Goal: Transaction & Acquisition: Purchase product/service

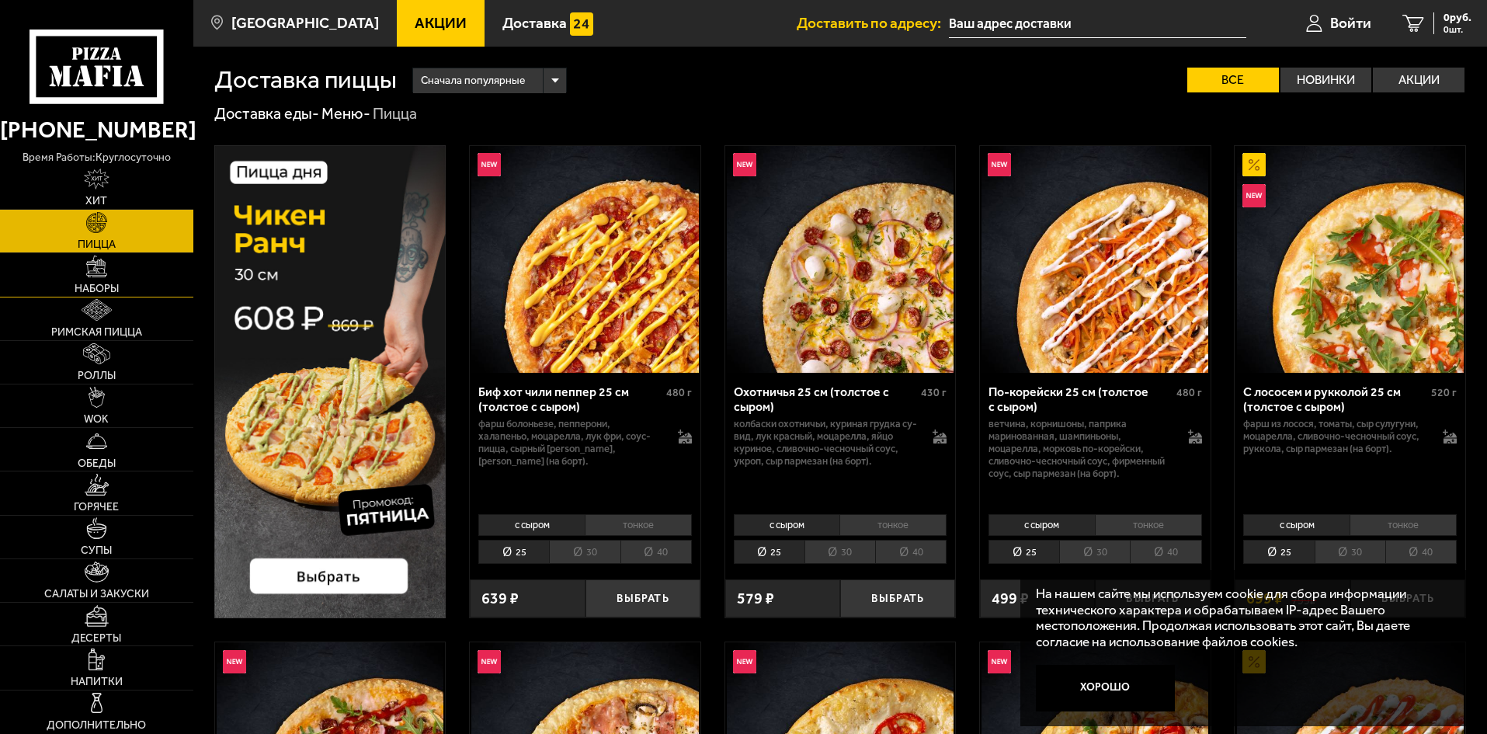
click at [151, 277] on link "Наборы" at bounding box center [96, 274] width 193 height 43
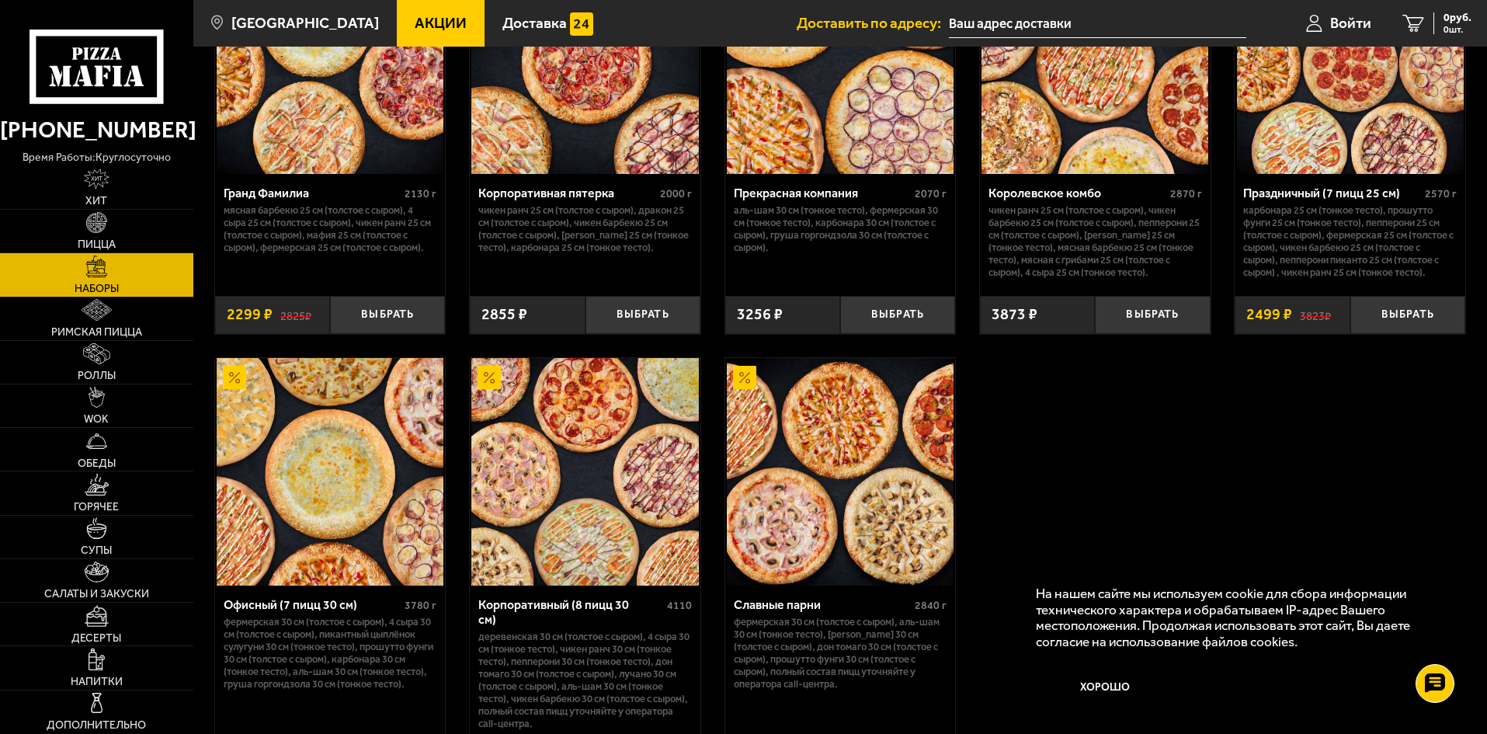
scroll to position [2330, 0]
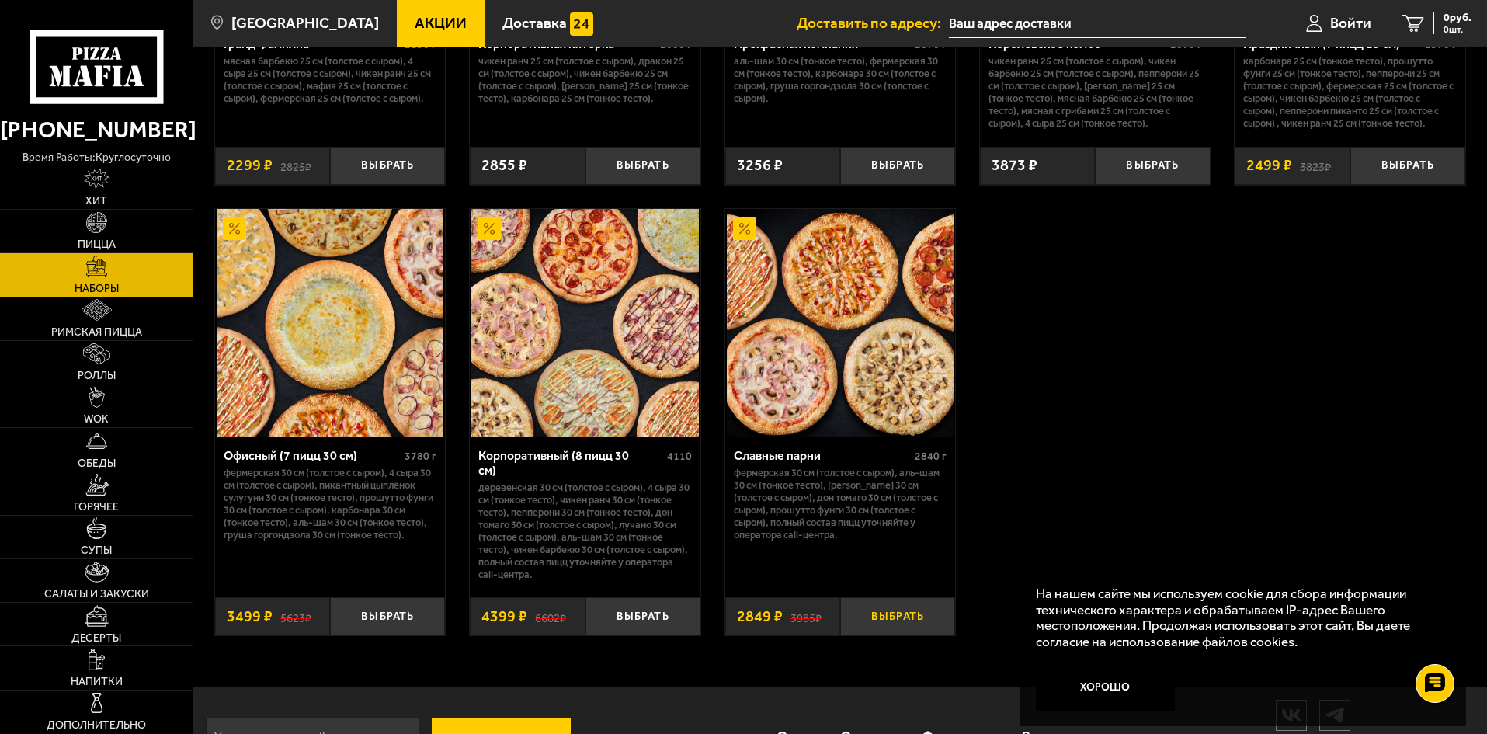
click at [868, 607] on button "Выбрать" at bounding box center [897, 616] width 115 height 38
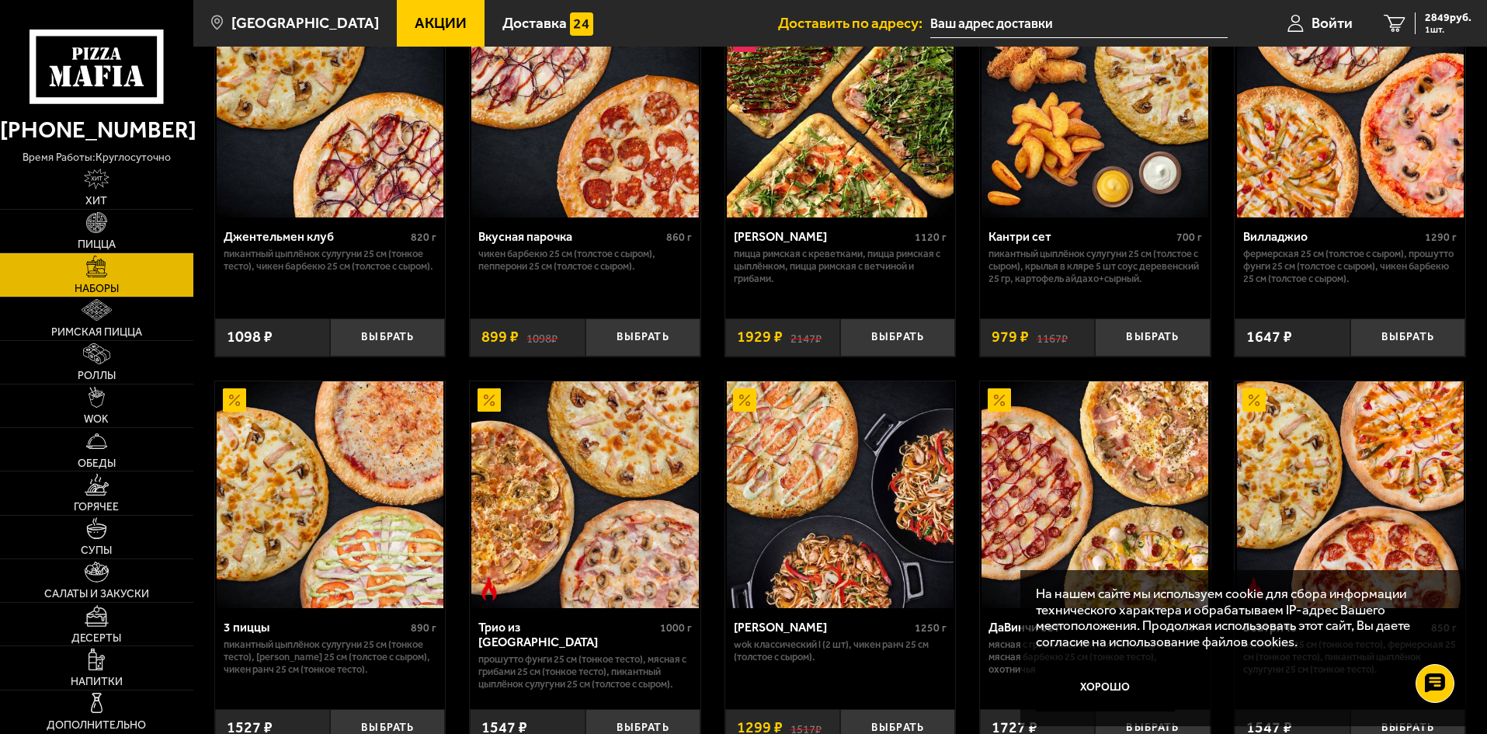
scroll to position [0, 0]
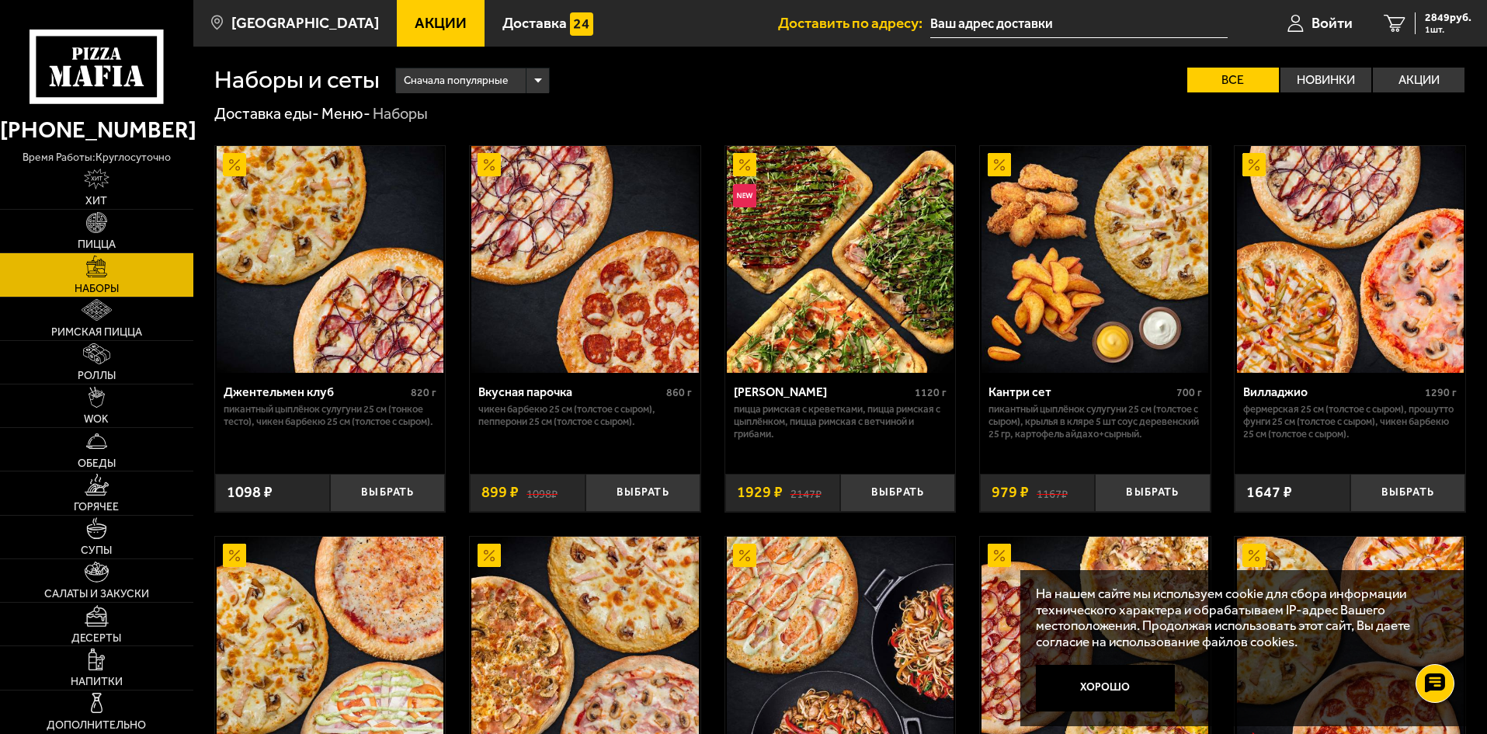
click at [525, 75] on div "Сначала популярные" at bounding box center [472, 80] width 153 height 25
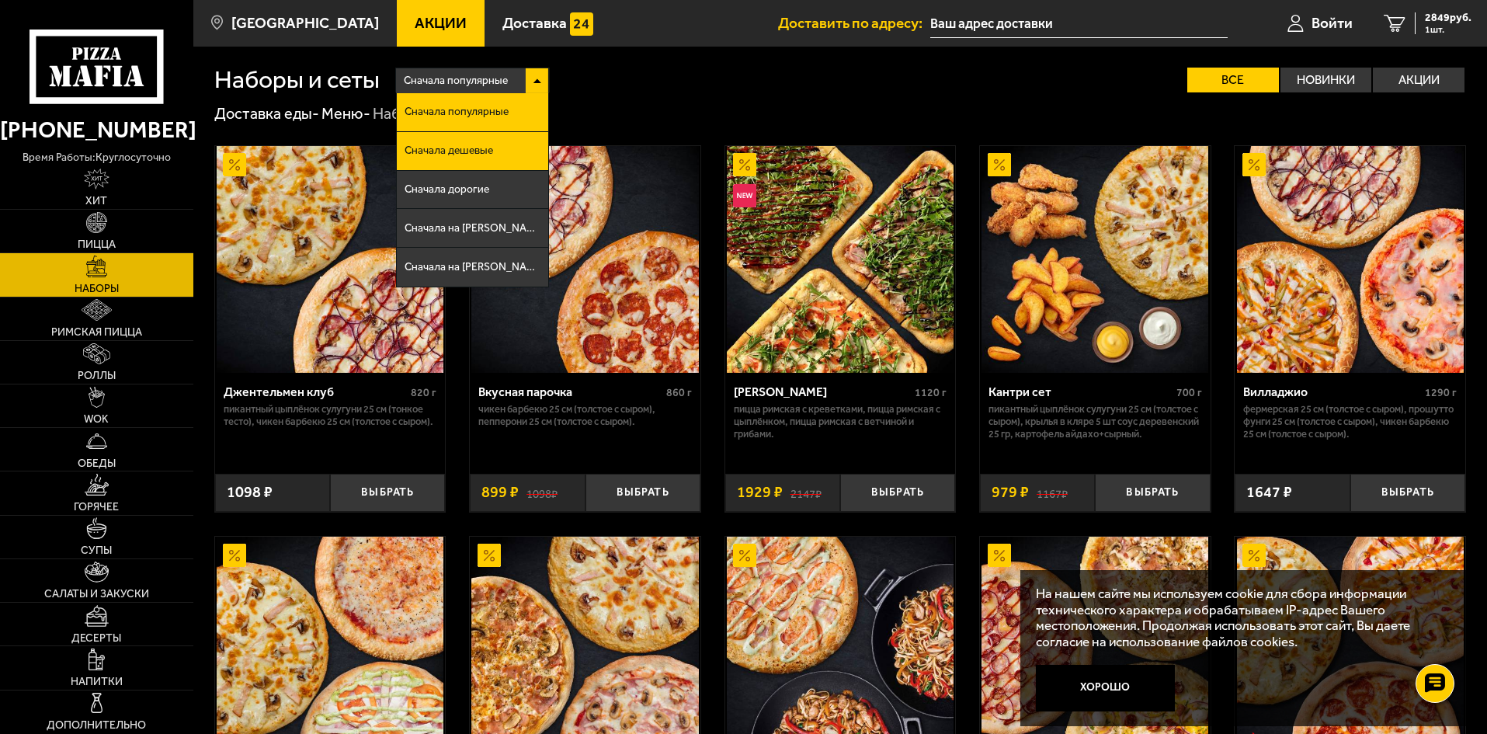
click at [489, 152] on span "Сначала дешевые" at bounding box center [449, 150] width 89 height 11
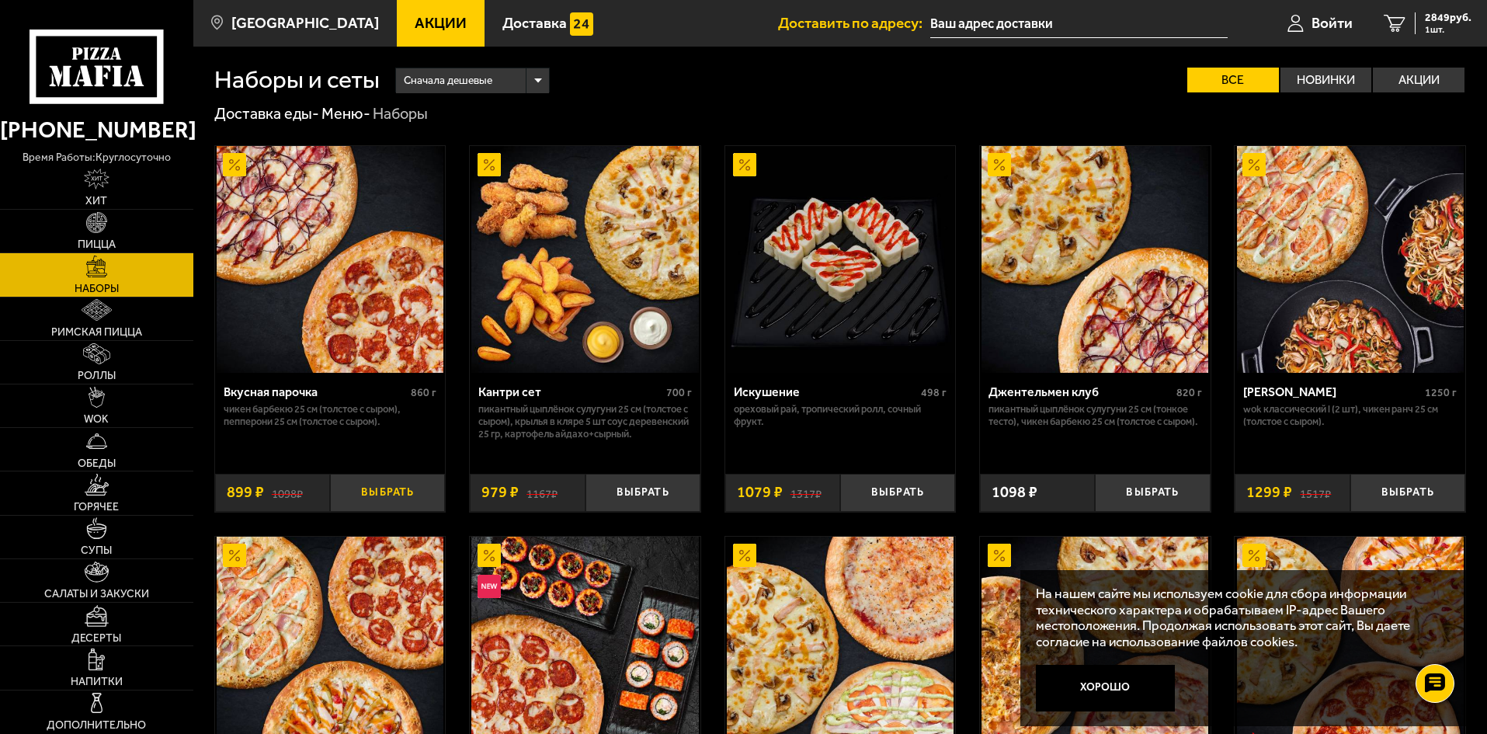
click at [378, 488] on button "Выбрать" at bounding box center [387, 493] width 115 height 38
click at [1412, 33] on link "2 3748 руб. 2 шт." at bounding box center [1427, 23] width 119 height 47
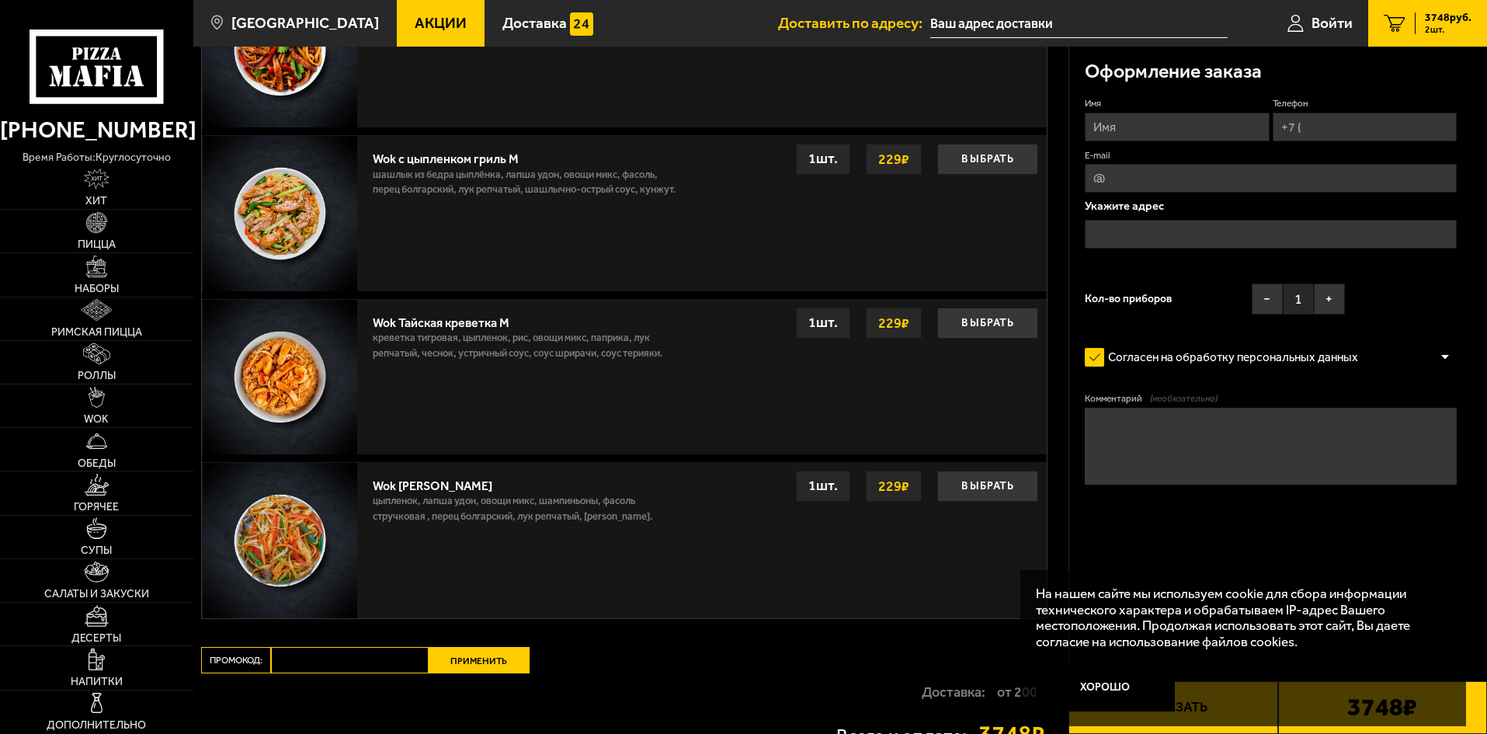
scroll to position [1320, 0]
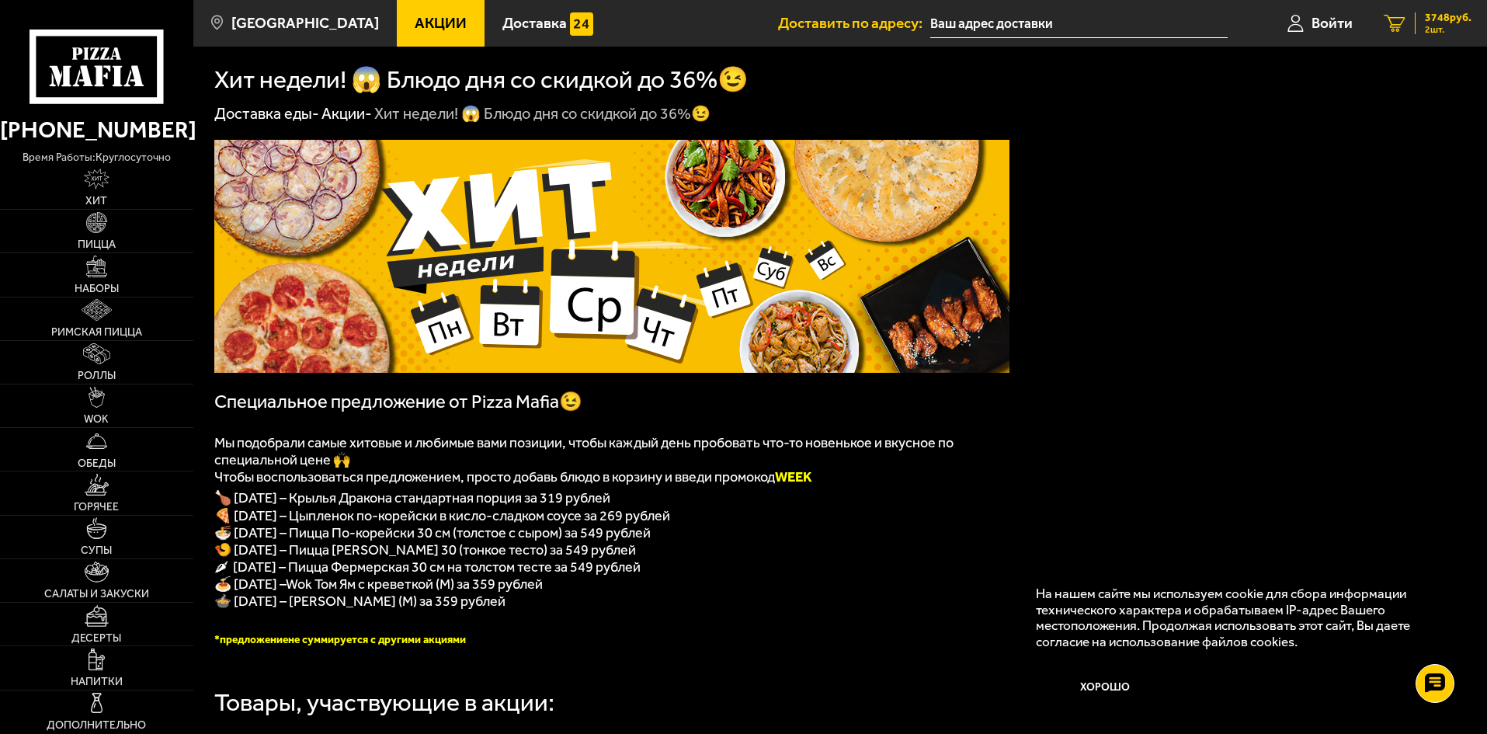
click at [1426, 20] on span "3748 руб." at bounding box center [1448, 17] width 47 height 11
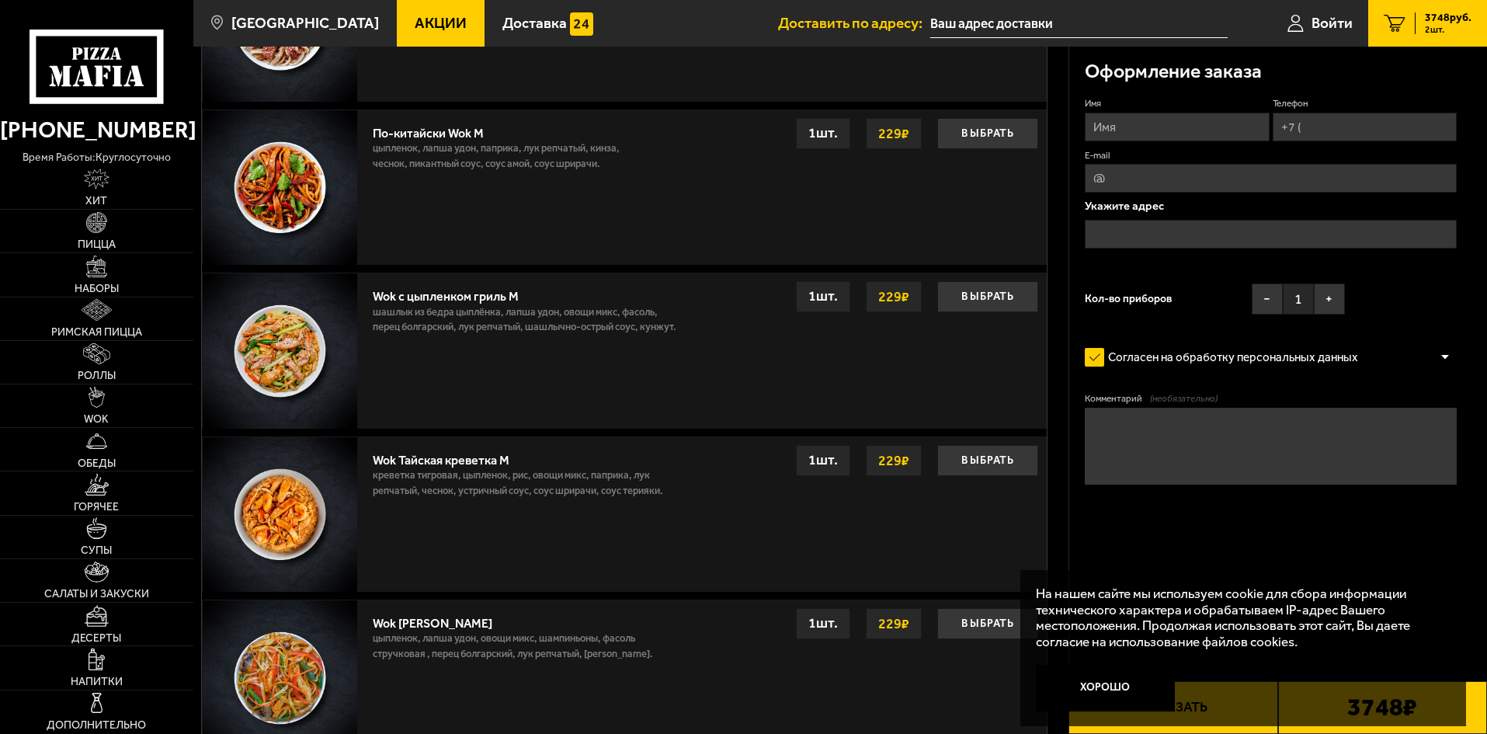
scroll to position [1330, 0]
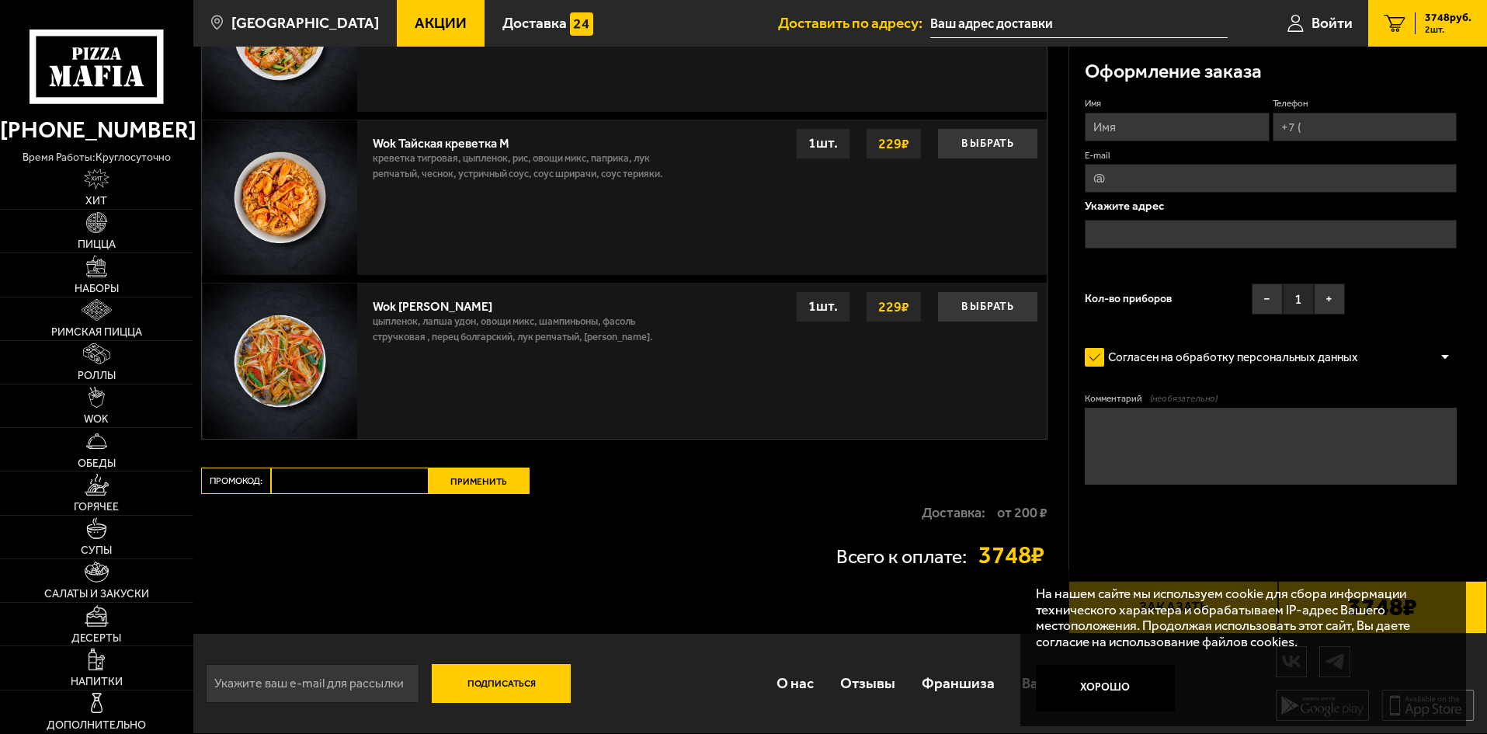
click at [347, 481] on input "Промокод:" at bounding box center [350, 481] width 158 height 26
paste input "WEEK"
type input "WEEK"
click at [495, 479] on button "Применить" at bounding box center [479, 481] width 101 height 26
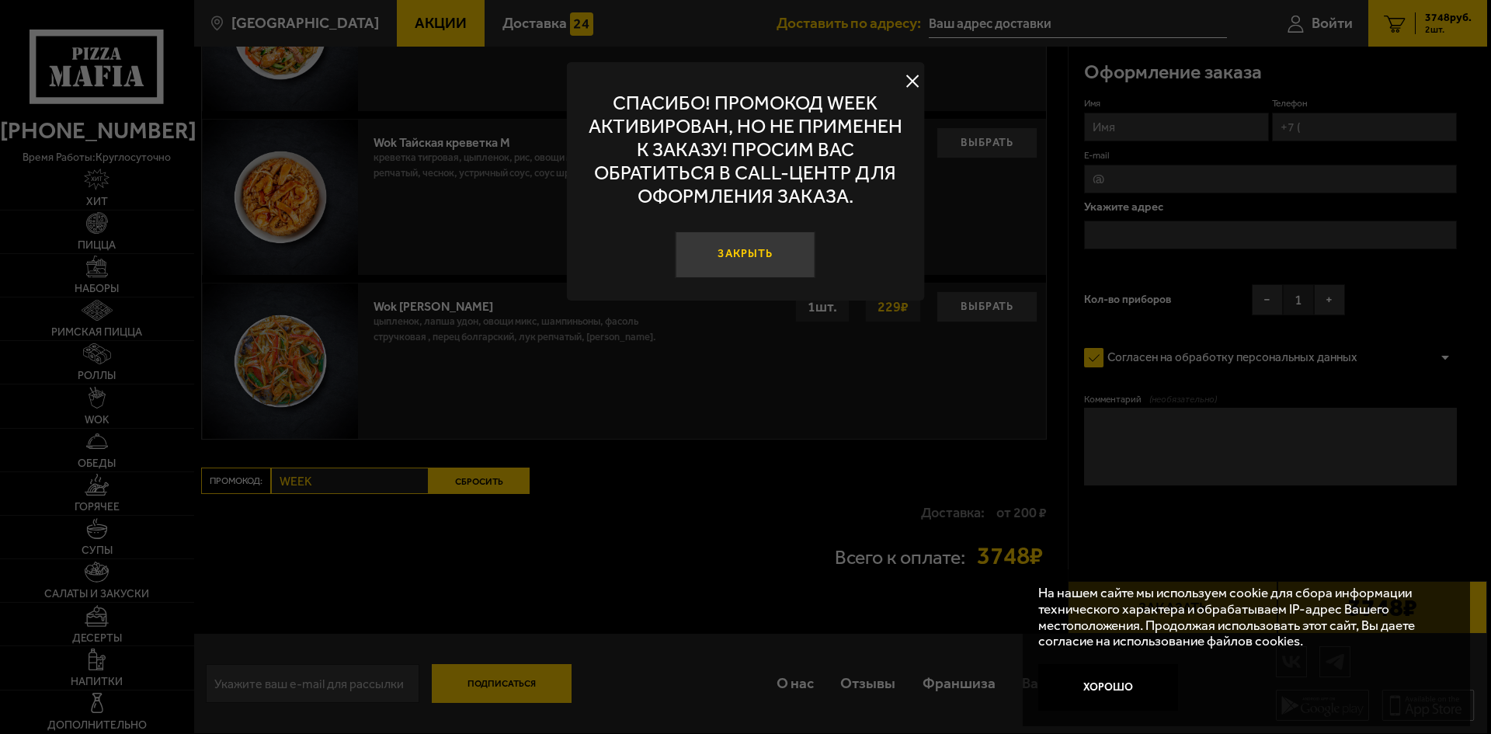
click at [740, 256] on button "Закрыть" at bounding box center [746, 254] width 140 height 47
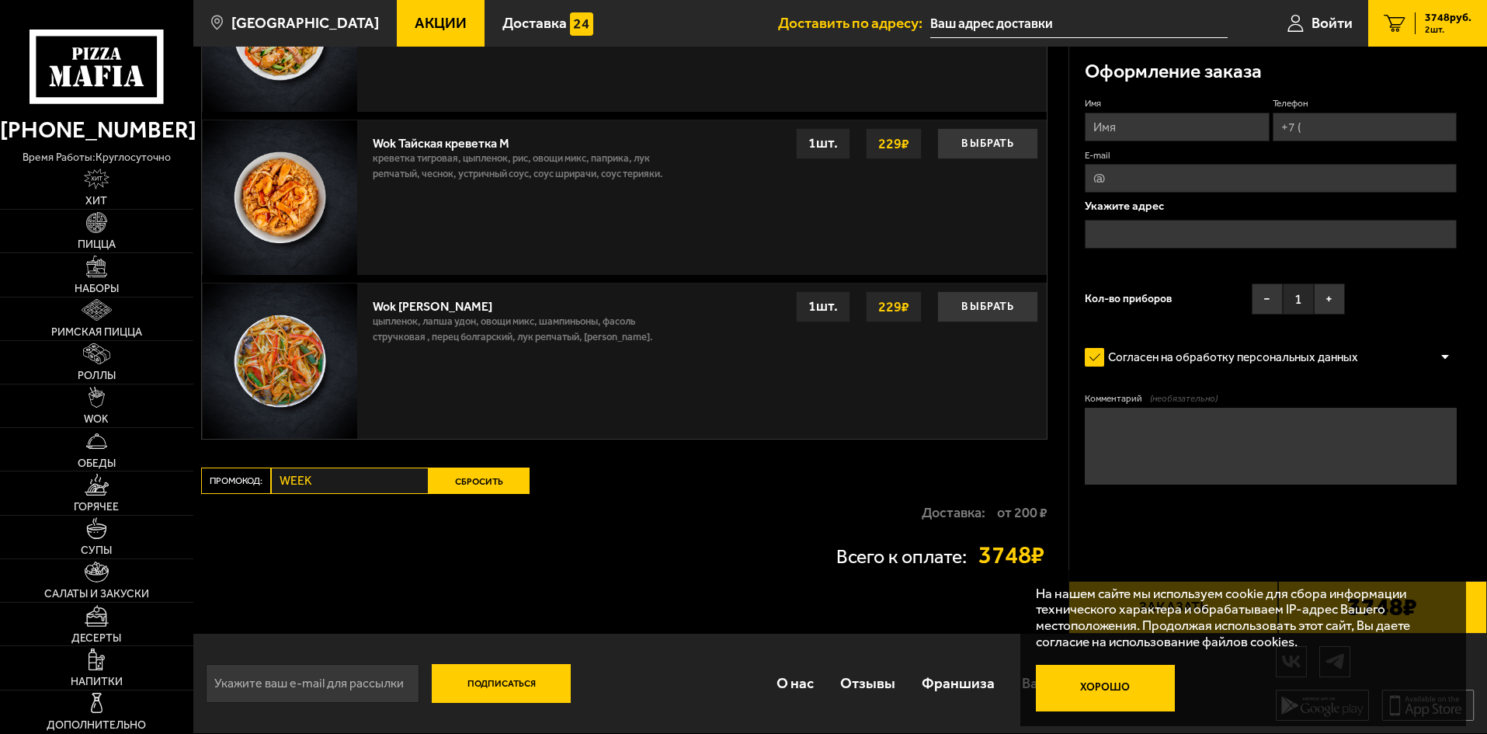
click at [1107, 694] on button "Хорошо" at bounding box center [1106, 688] width 140 height 47
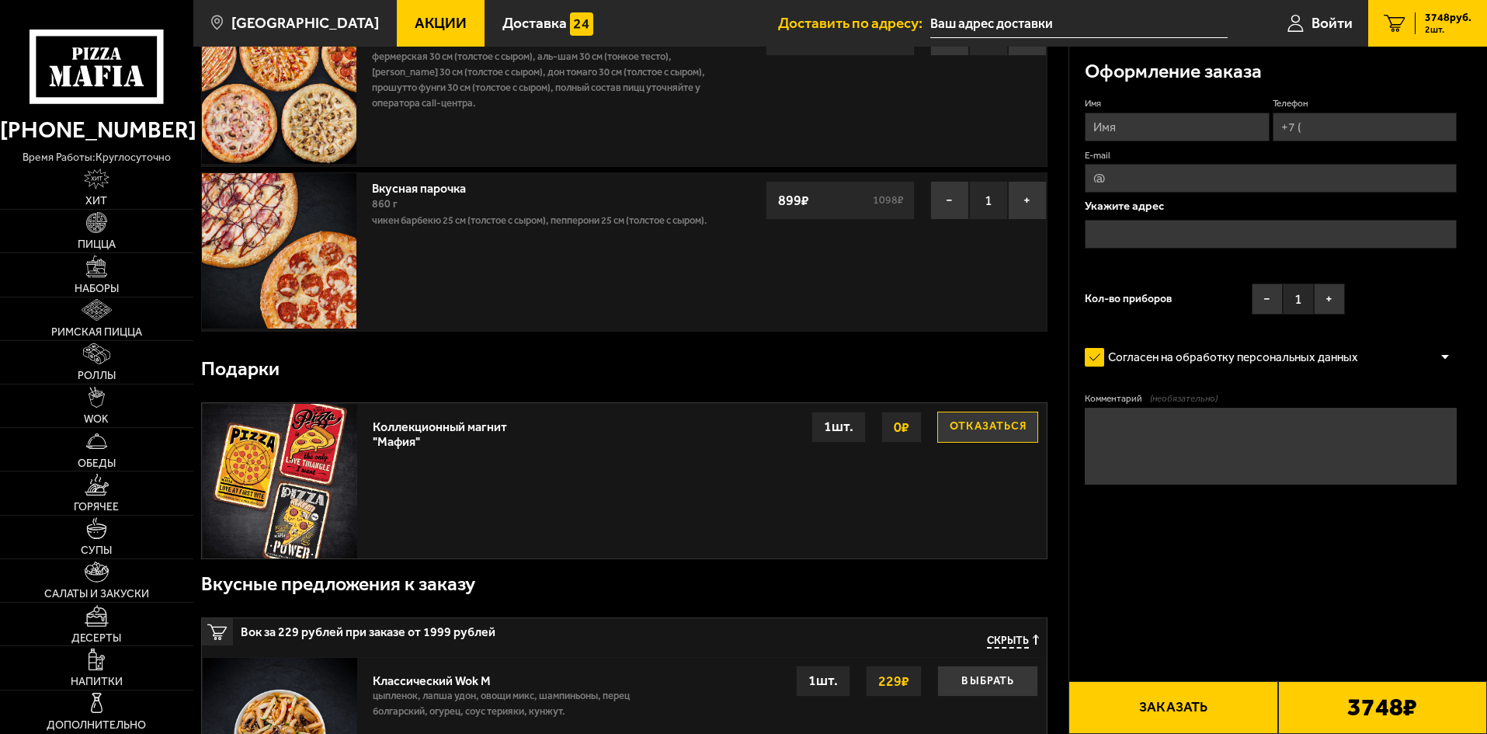
scroll to position [0, 0]
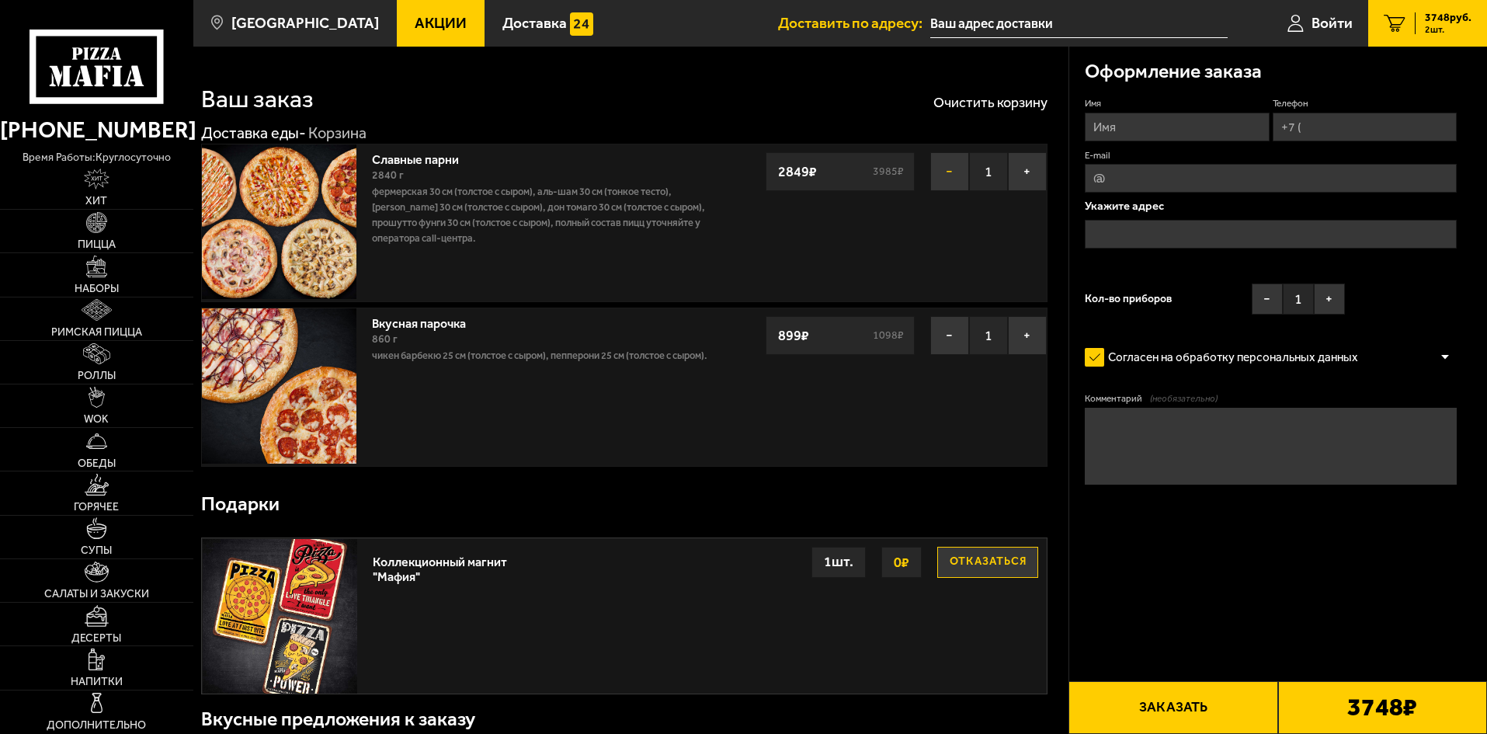
click at [958, 184] on button "−" at bounding box center [949, 171] width 39 height 39
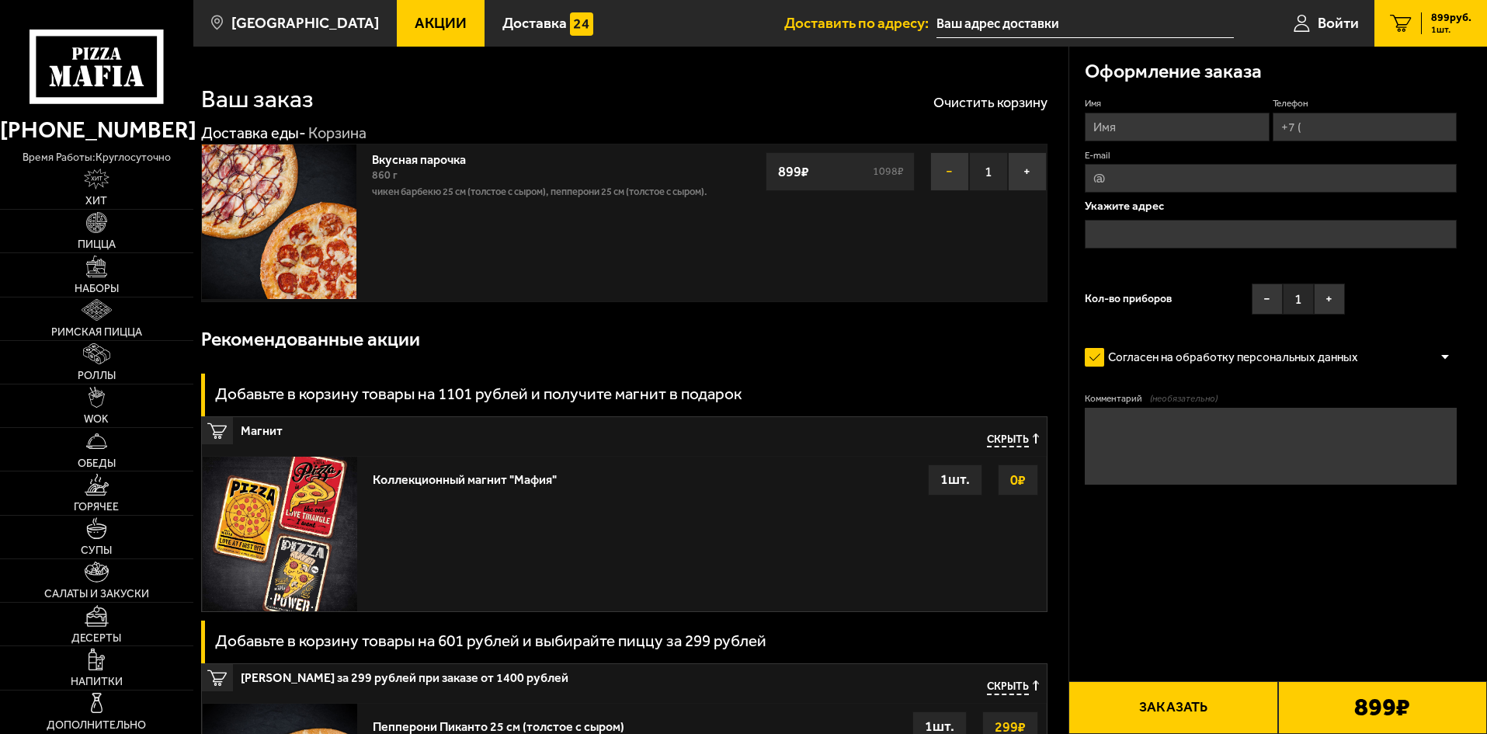
click at [953, 177] on button "−" at bounding box center [949, 171] width 39 height 39
